Goal: Task Accomplishment & Management: Manage account settings

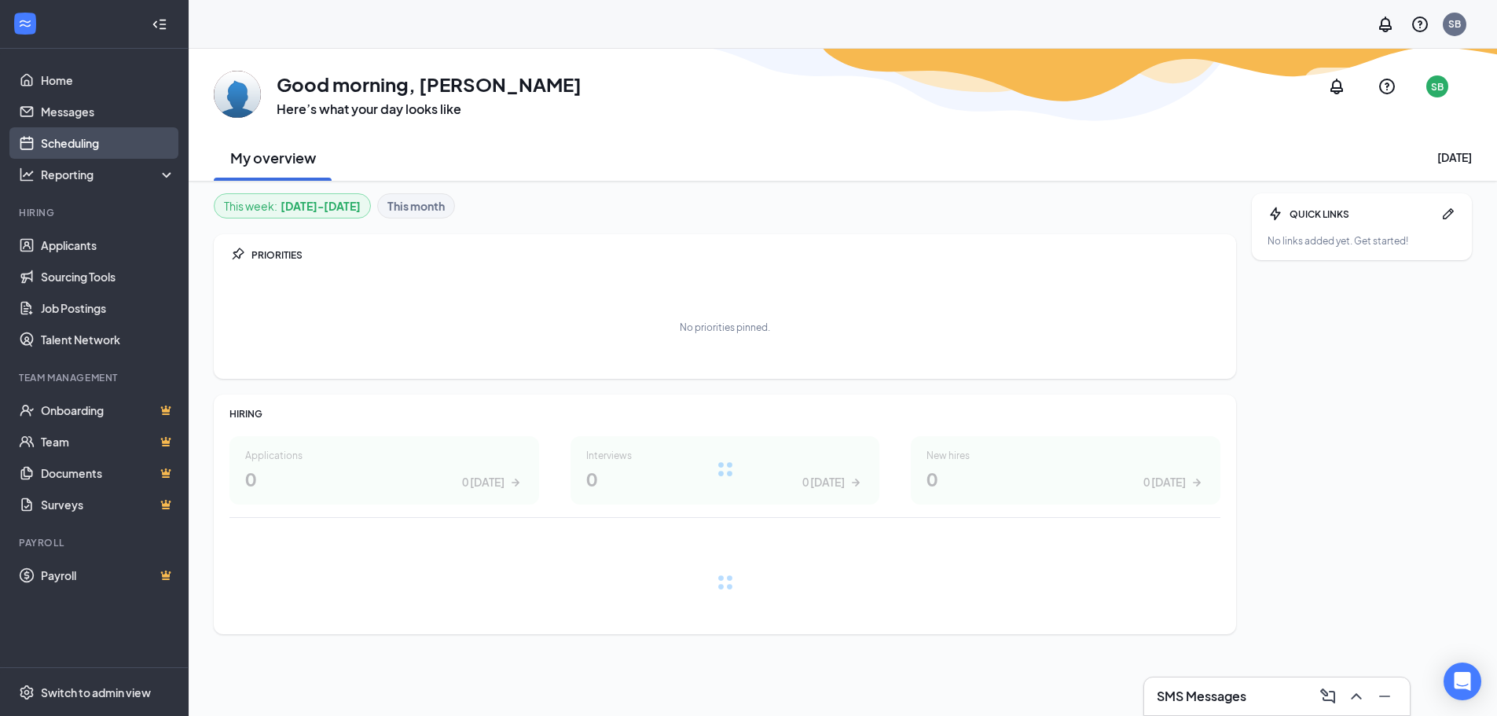
click at [69, 142] on link "Scheduling" at bounding box center [108, 142] width 134 height 31
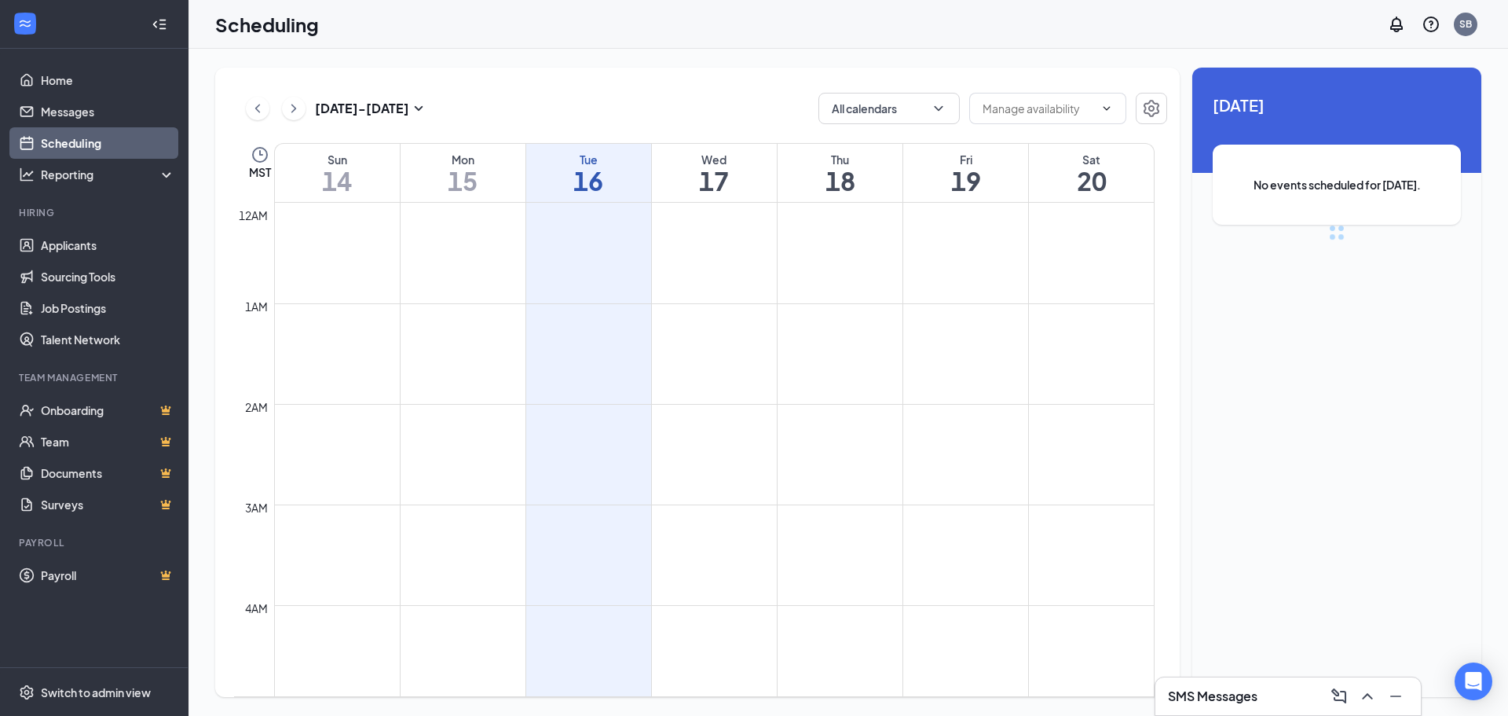
scroll to position [772, 0]
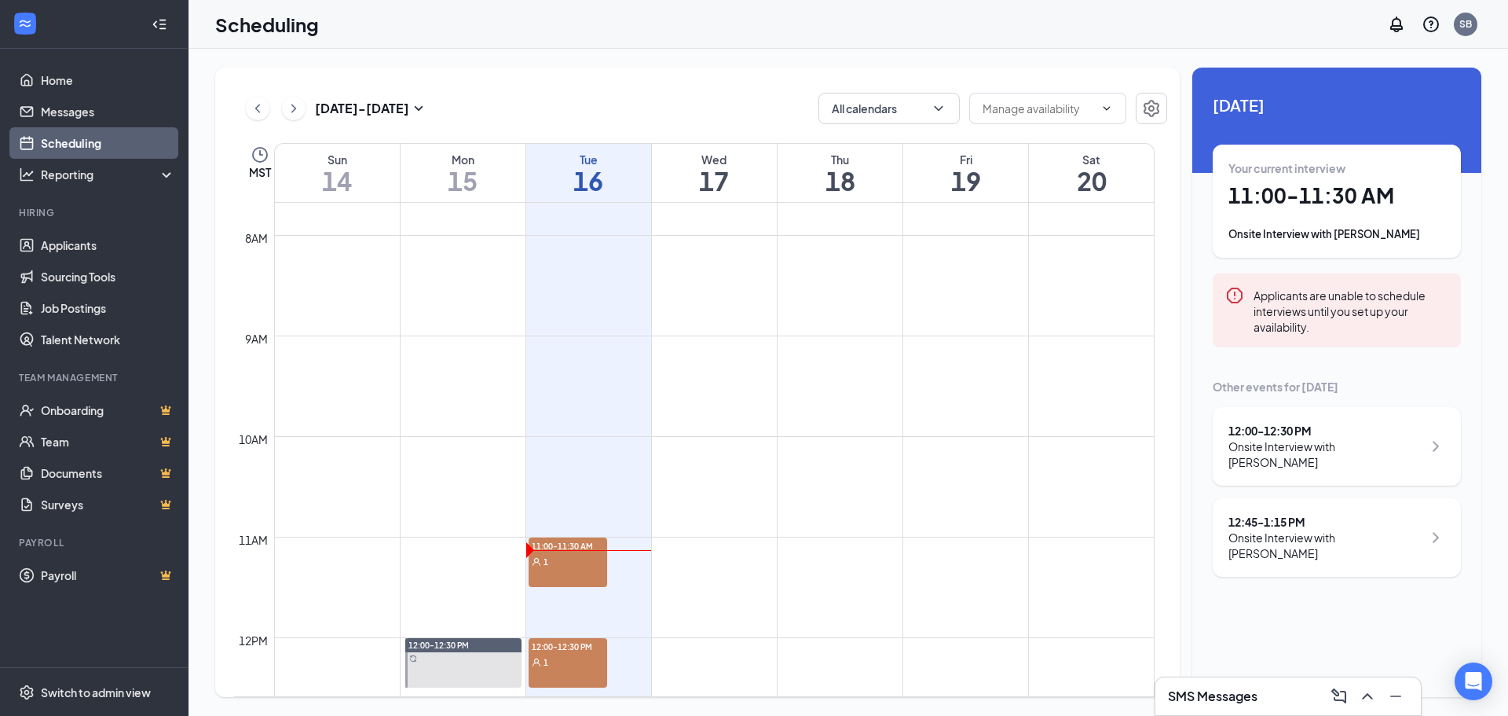
click at [565, 573] on div "11:00-11:30 AM 1" at bounding box center [568, 561] width 79 height 49
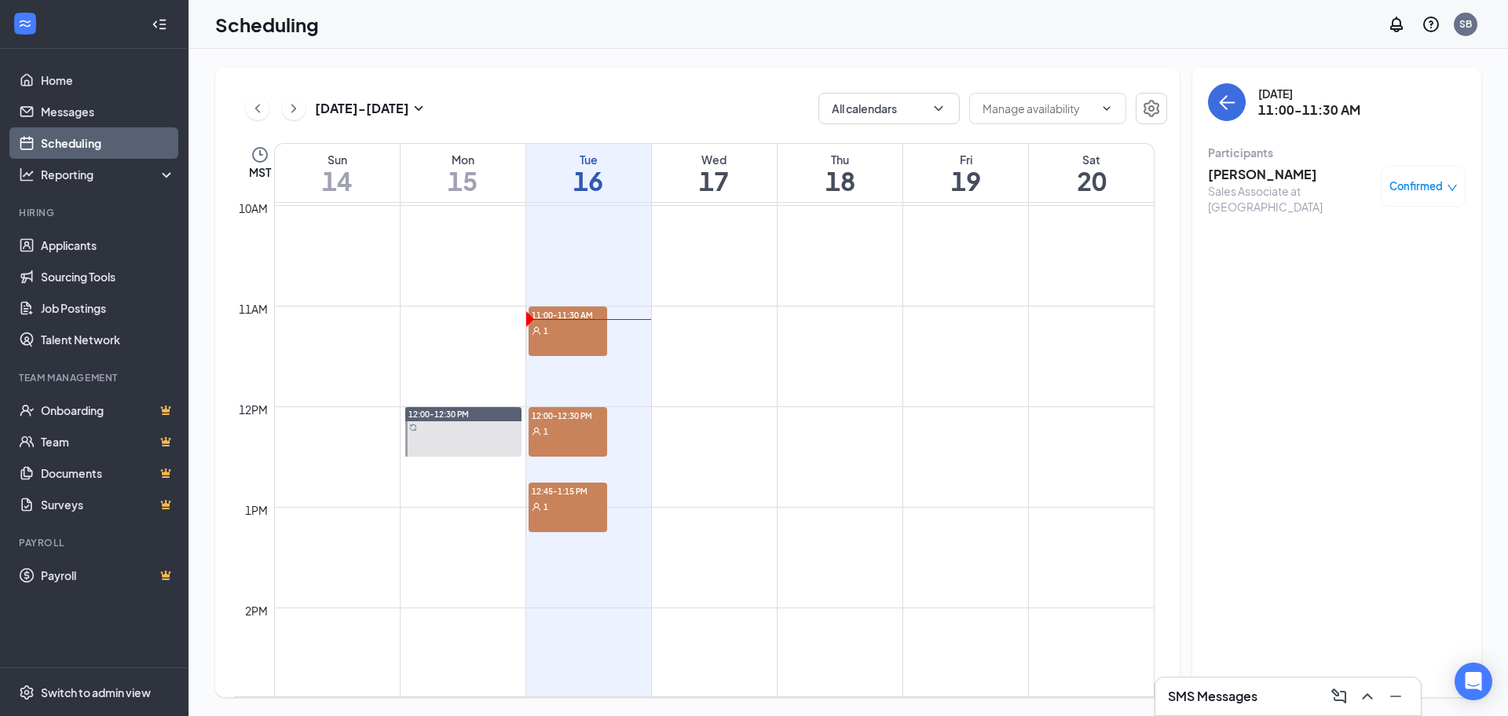
scroll to position [1008, 0]
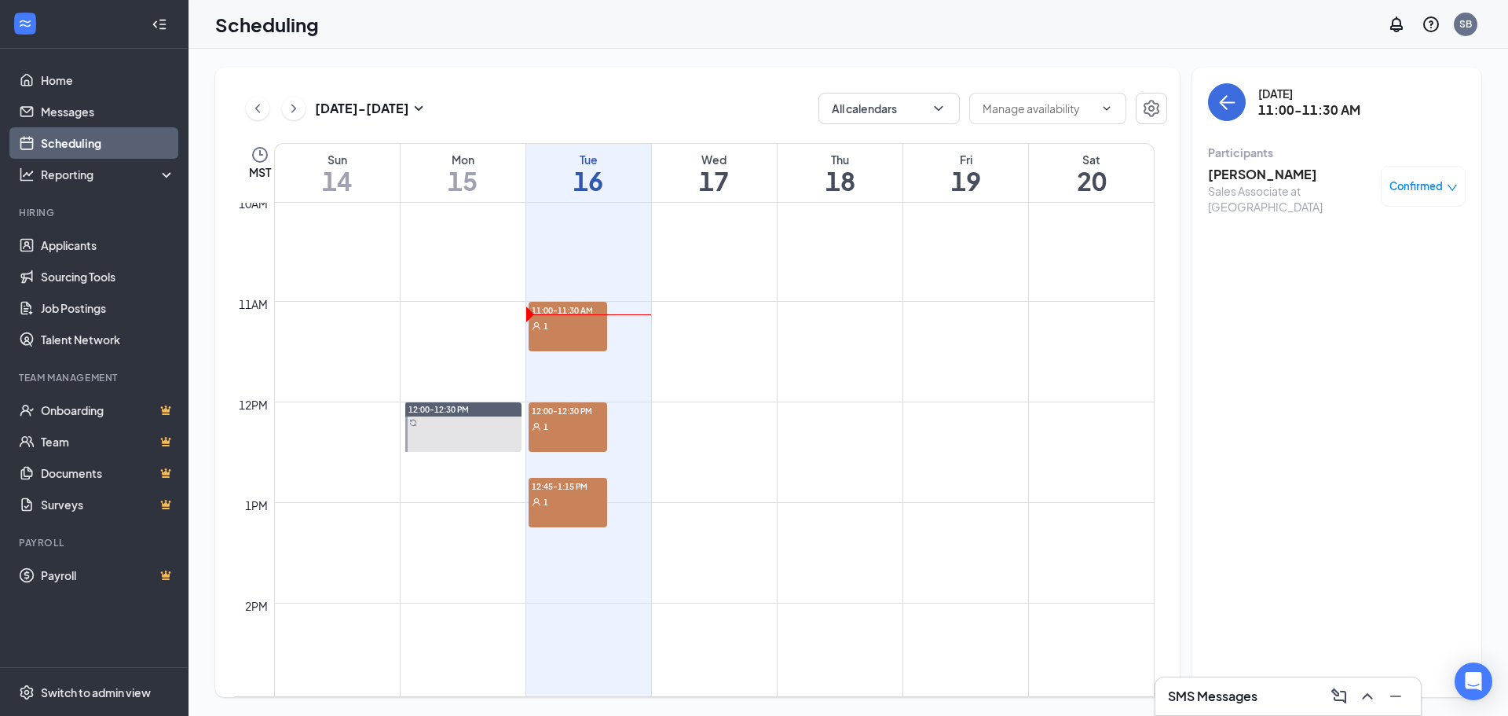
click at [471, 429] on div at bounding box center [463, 426] width 116 height 49
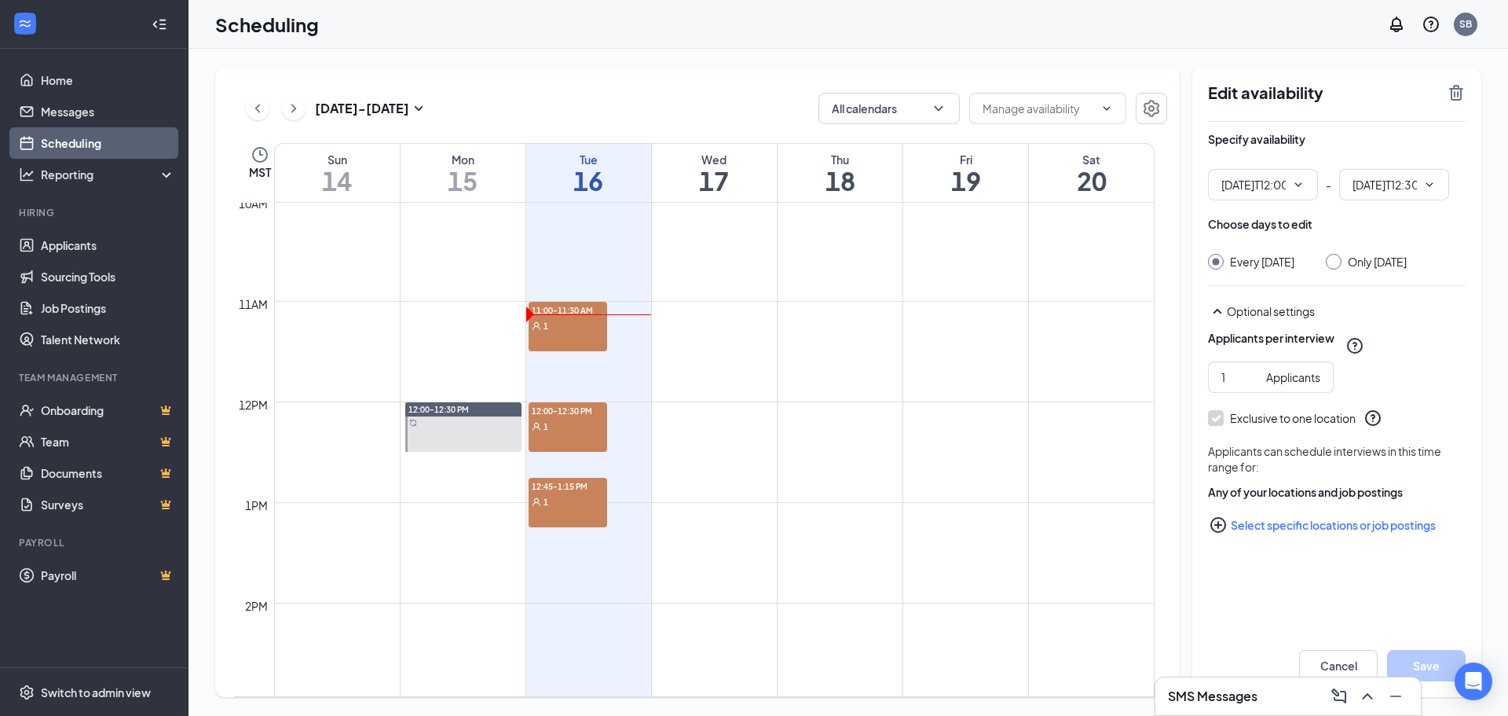
type input "12:00 PM"
type input "12:30 PM"
click at [690, 431] on td at bounding box center [714, 439] width 881 height 25
click at [629, 370] on td at bounding box center [714, 363] width 881 height 25
click at [557, 332] on div "1" at bounding box center [568, 325] width 79 height 16
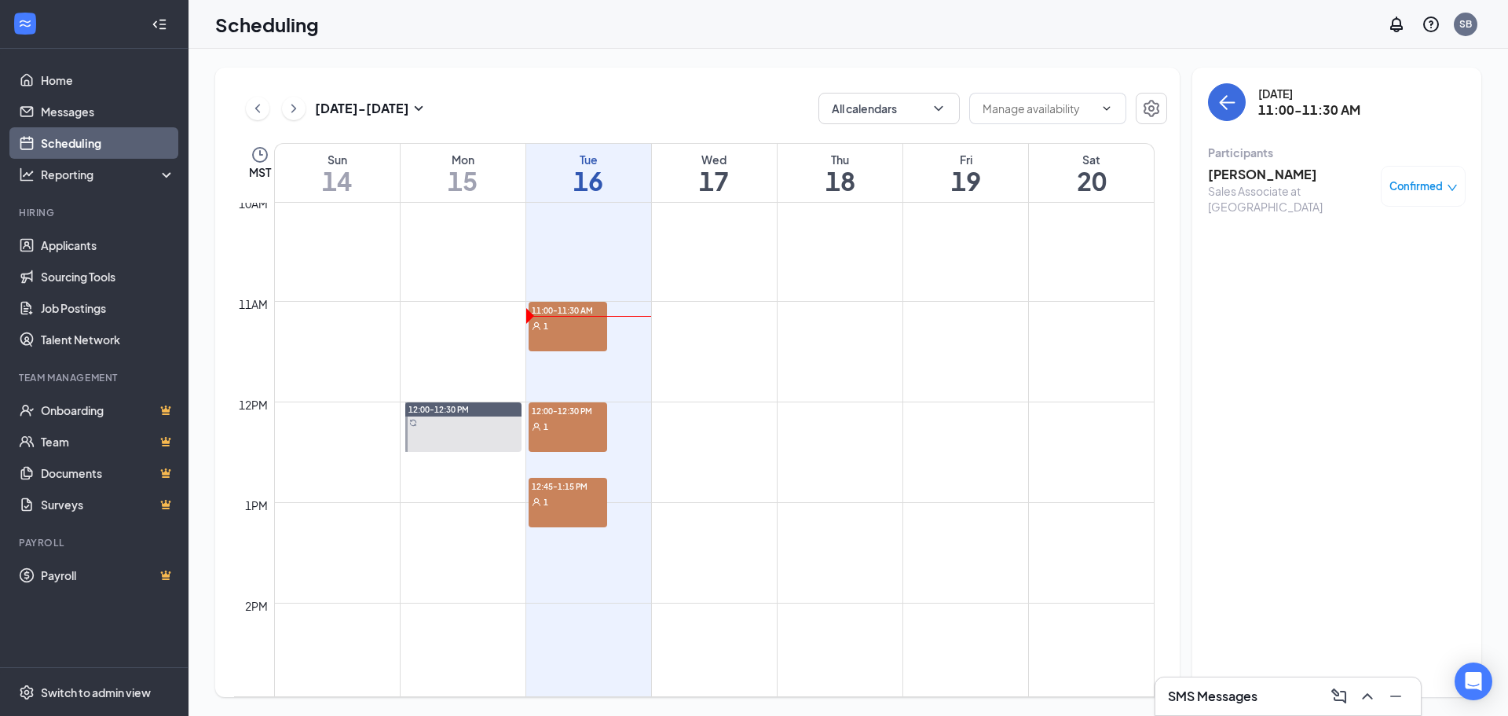
click at [1236, 174] on h3 "[PERSON_NAME]" at bounding box center [1290, 174] width 165 height 17
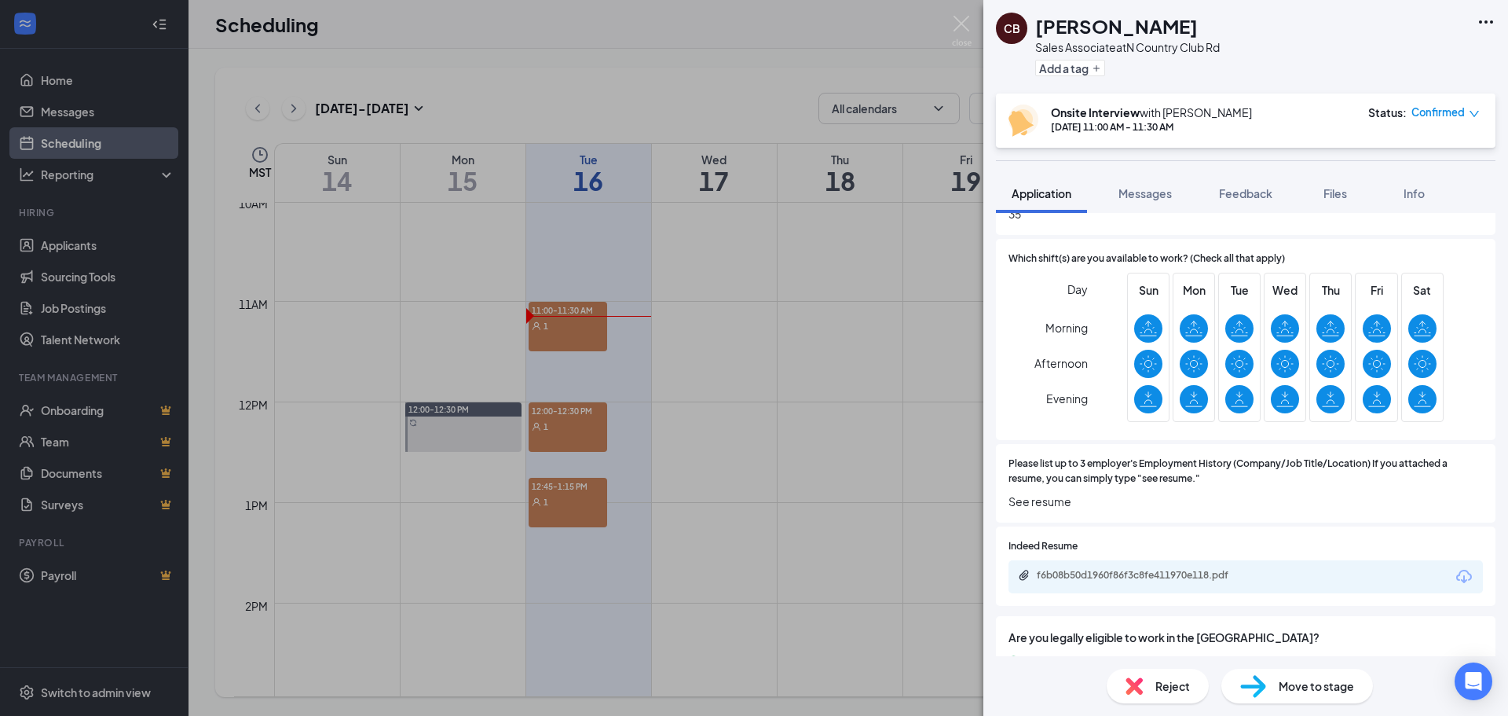
scroll to position [1021, 0]
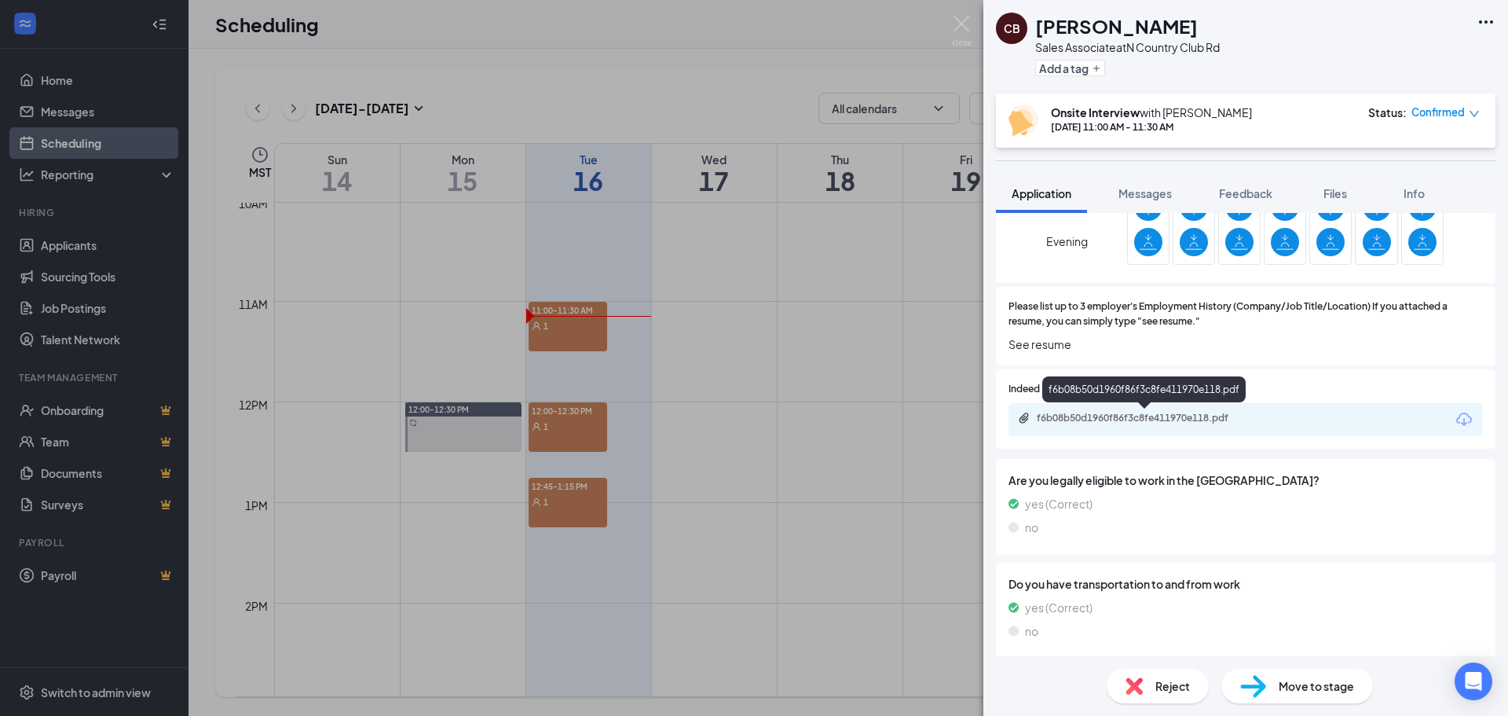
click at [1254, 420] on div "f6b08b50d1960f86f3c8fe411970e118.pdf" at bounding box center [1147, 418] width 220 height 13
